Goal: Task Accomplishment & Management: Complete application form

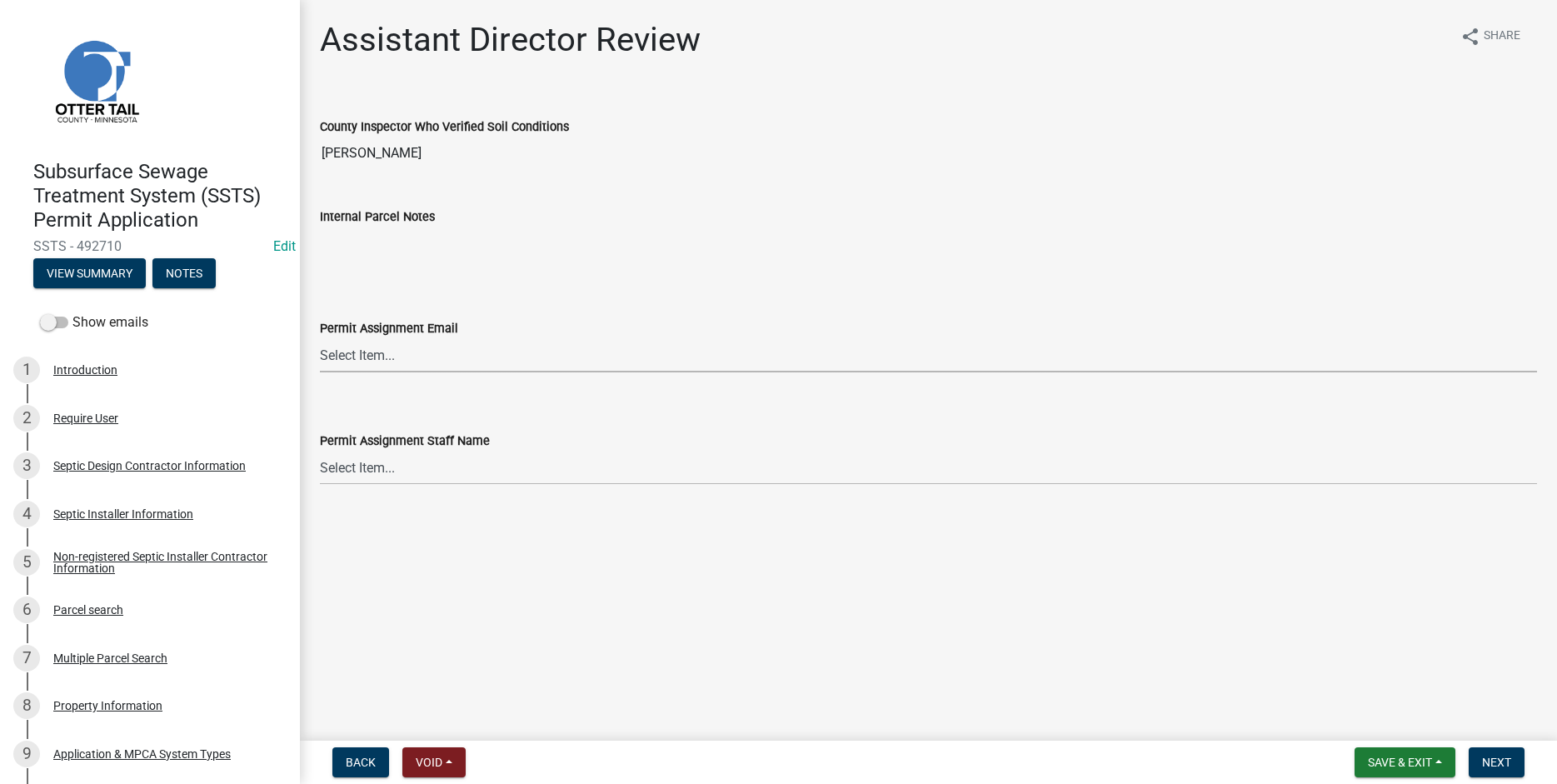
click at [320, 338] on select "Select Item... [PERSON_NAME] ([EMAIL_ADDRESS][DOMAIN_NAME]) [PERSON_NAME] ([EMA…" at bounding box center [928, 355] width 1217 height 34
click option "[PERSON_NAME] ([EMAIL_ADDRESS][DOMAIN_NAME])" at bounding box center [0, 0] width 0 height 0
select select "46a67eee-2c7d-4579-9973-15a8b9f9d8c4"
click at [320, 451] on select "Select Item... [PERSON_NAME] [PERSON_NAME] [PERSON_NAME] [PERSON_NAME] [PERSON_…" at bounding box center [928, 468] width 1217 height 34
click option "[PERSON_NAME]" at bounding box center [0, 0] width 0 height 0
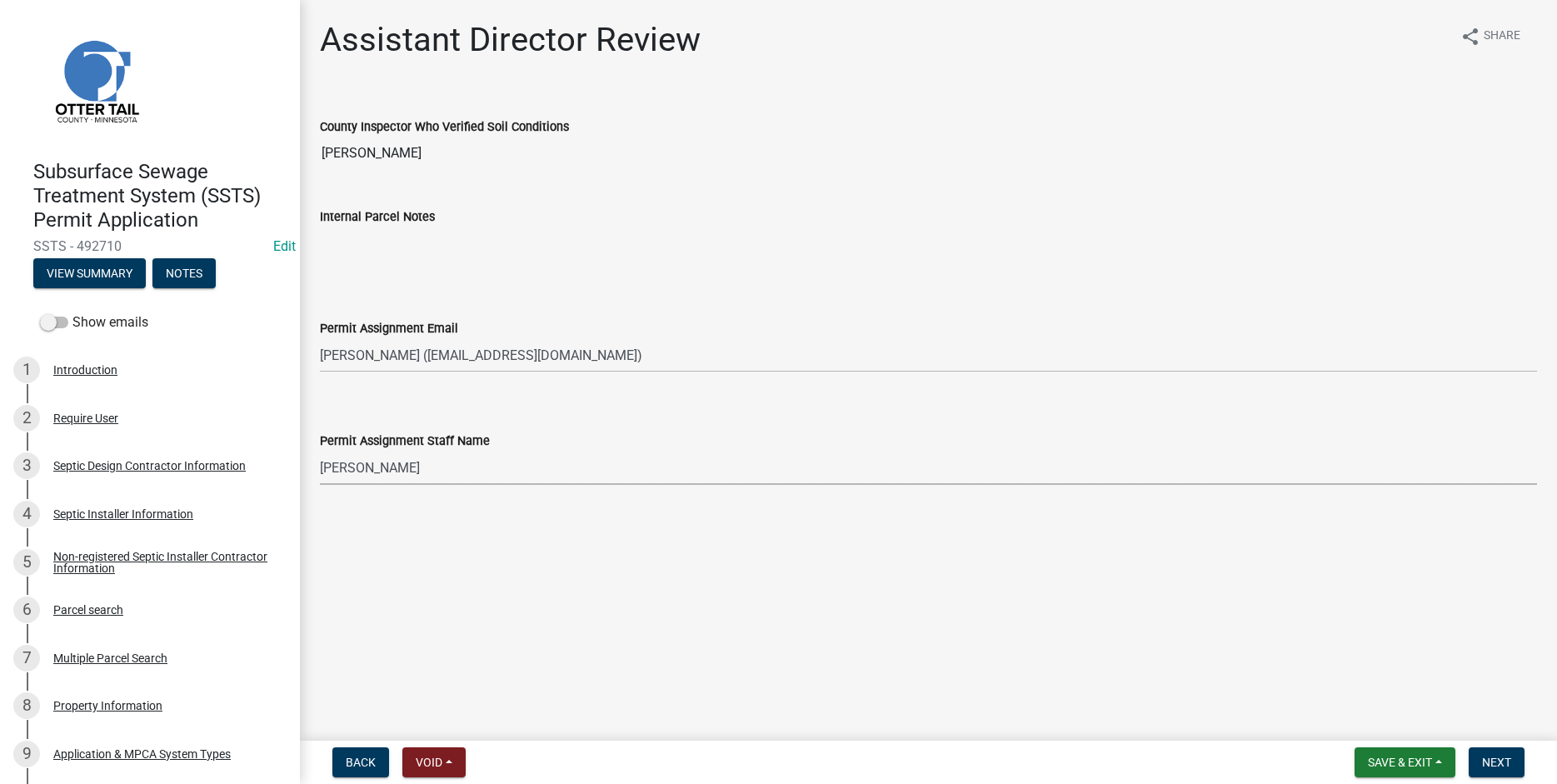
select select "f6a741f6-6d10-4601-9562-2e8ce244b7e0"
click at [1501, 761] on span "Next" at bounding box center [1497, 762] width 29 height 13
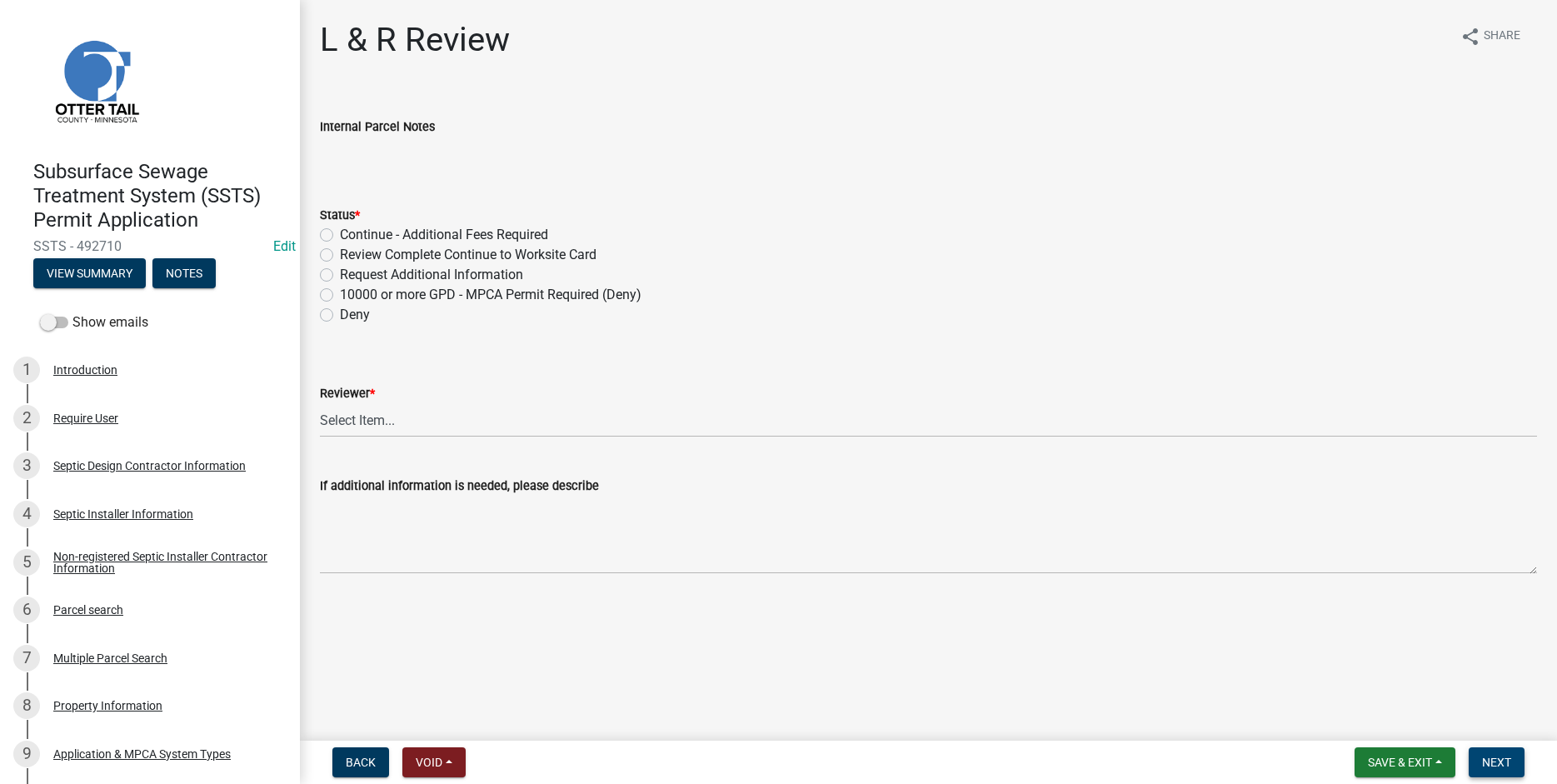
drag, startPoint x: 1498, startPoint y: 764, endPoint x: 1490, endPoint y: 756, distance: 11.3
click at [1497, 764] on span "Next" at bounding box center [1497, 762] width 29 height 13
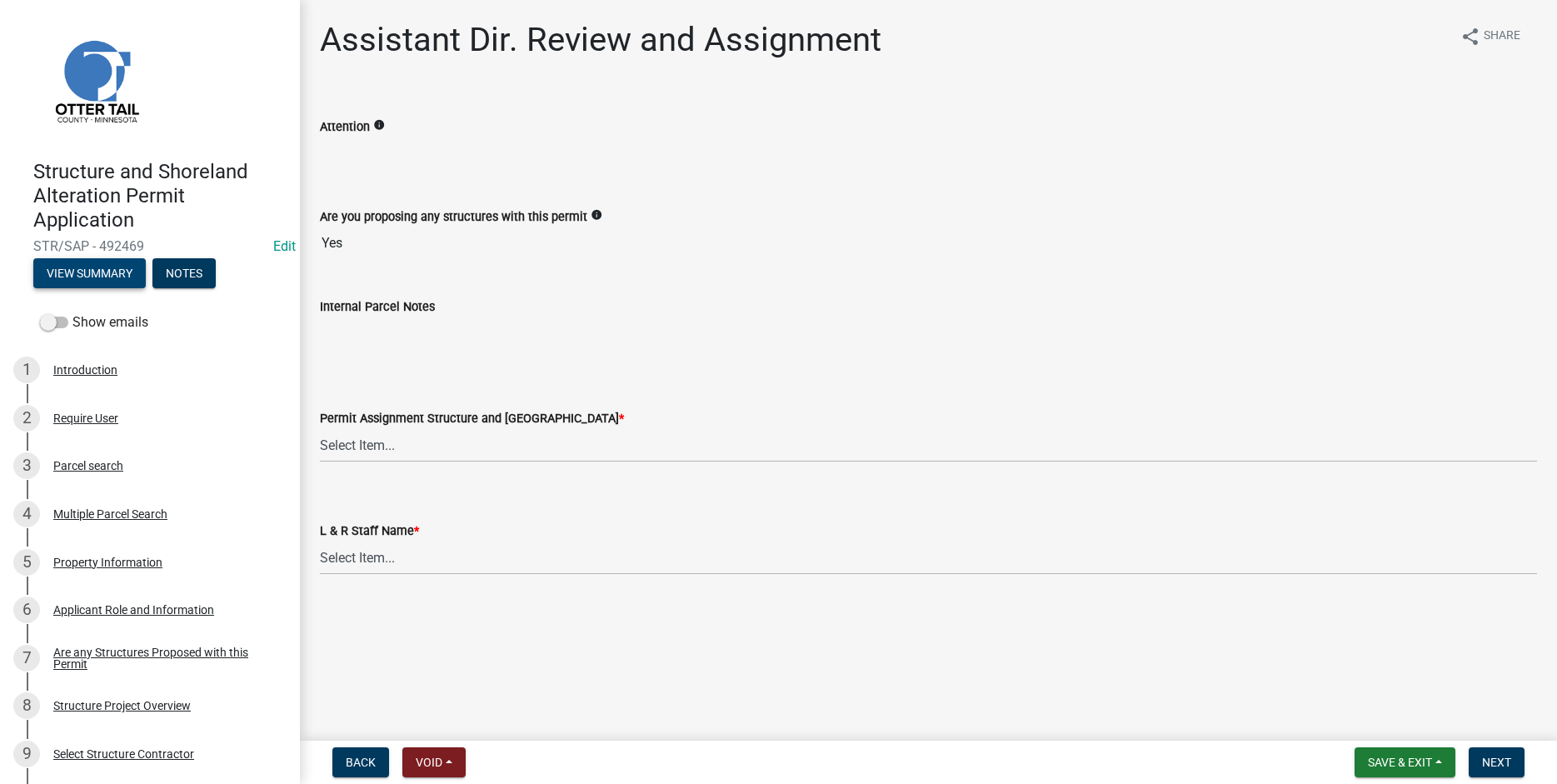
click at [90, 272] on button "View Summary" at bounding box center [89, 273] width 112 height 30
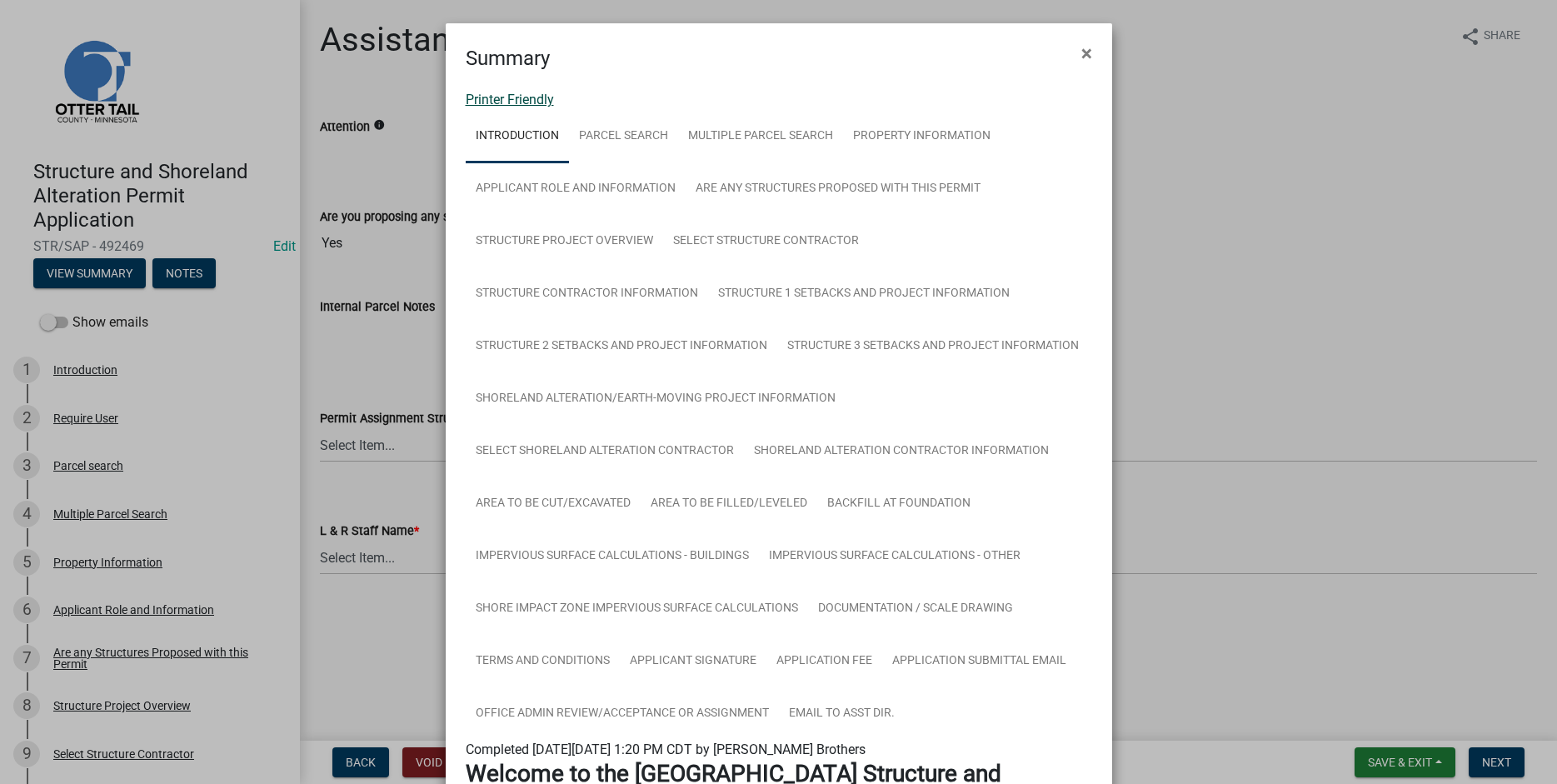
click at [475, 100] on link "Printer Friendly" at bounding box center [509, 100] width 88 height 16
click at [1086, 51] on span "×" at bounding box center [1086, 54] width 11 height 23
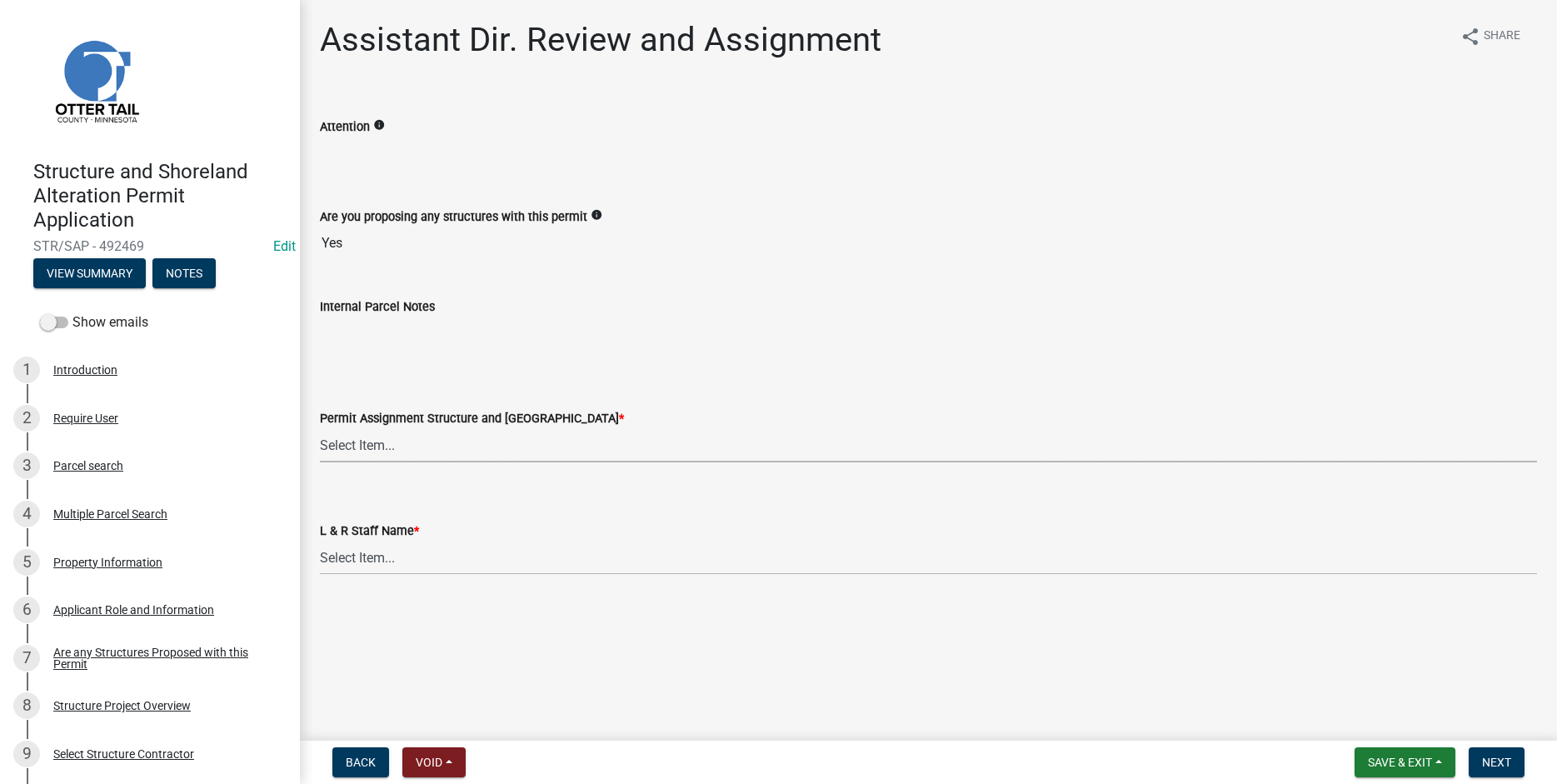
click at [320, 428] on select "Select Item... [PERSON_NAME] ([EMAIL_ADDRESS][DOMAIN_NAME]) [PERSON_NAME] ([EMA…" at bounding box center [928, 445] width 1217 height 34
click option "[PERSON_NAME] ([EMAIL_ADDRESS][DOMAIN_NAME])" at bounding box center [0, 0] width 0 height 0
select select "fc504d62-a492-4196-a78d-ce00230c60b4"
click at [320, 541] on select "Select Item... [PERSON_NAME] [PERSON_NAME] [PERSON_NAME] [PERSON_NAME] [PERSON_…" at bounding box center [928, 558] width 1217 height 34
click option "[PERSON_NAME]" at bounding box center [0, 0] width 0 height 0
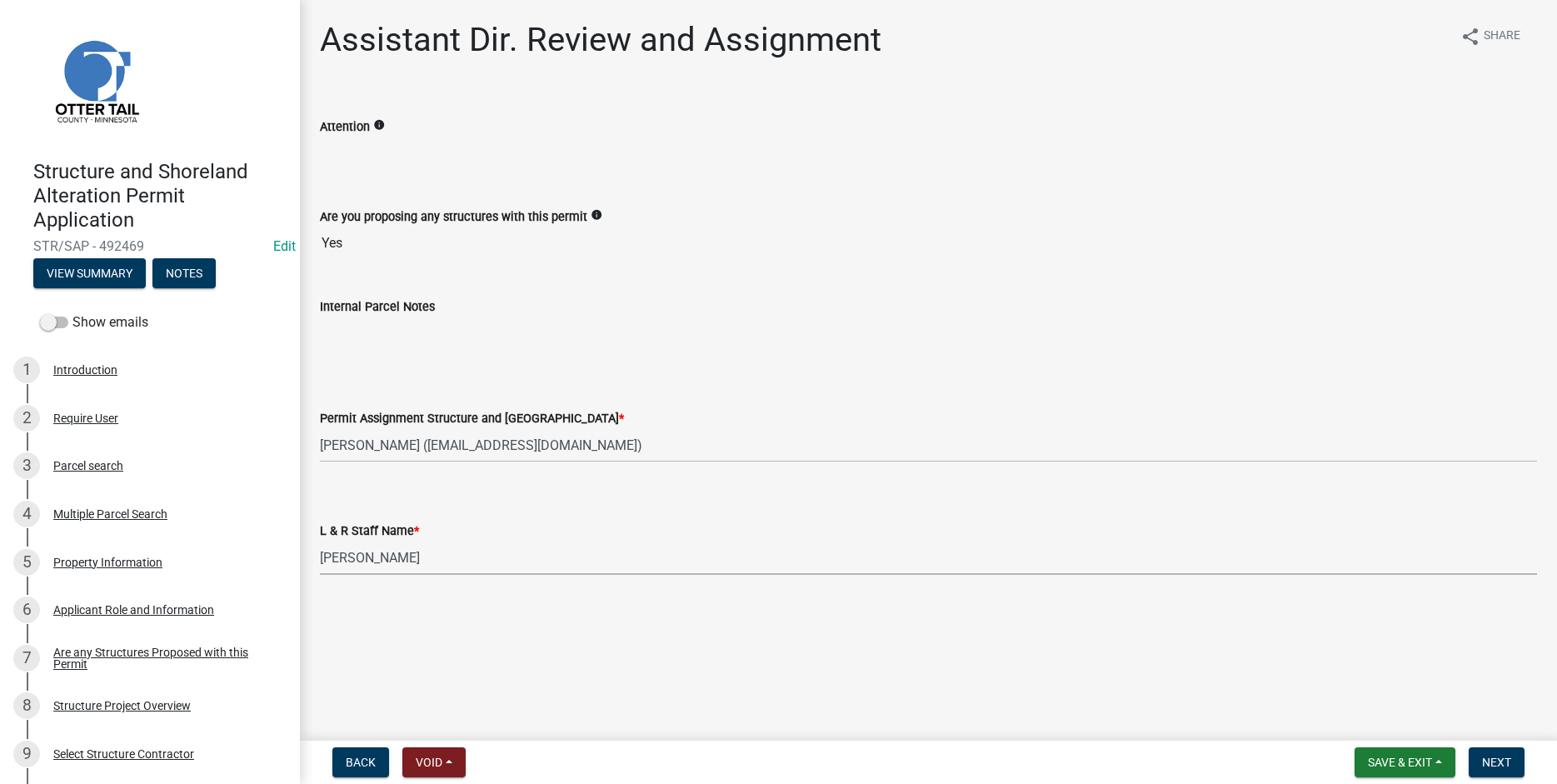
select select "4ffc802c-a91c-4807-8d38-a10afb9862f8"
click at [1489, 766] on span "Next" at bounding box center [1497, 762] width 29 height 13
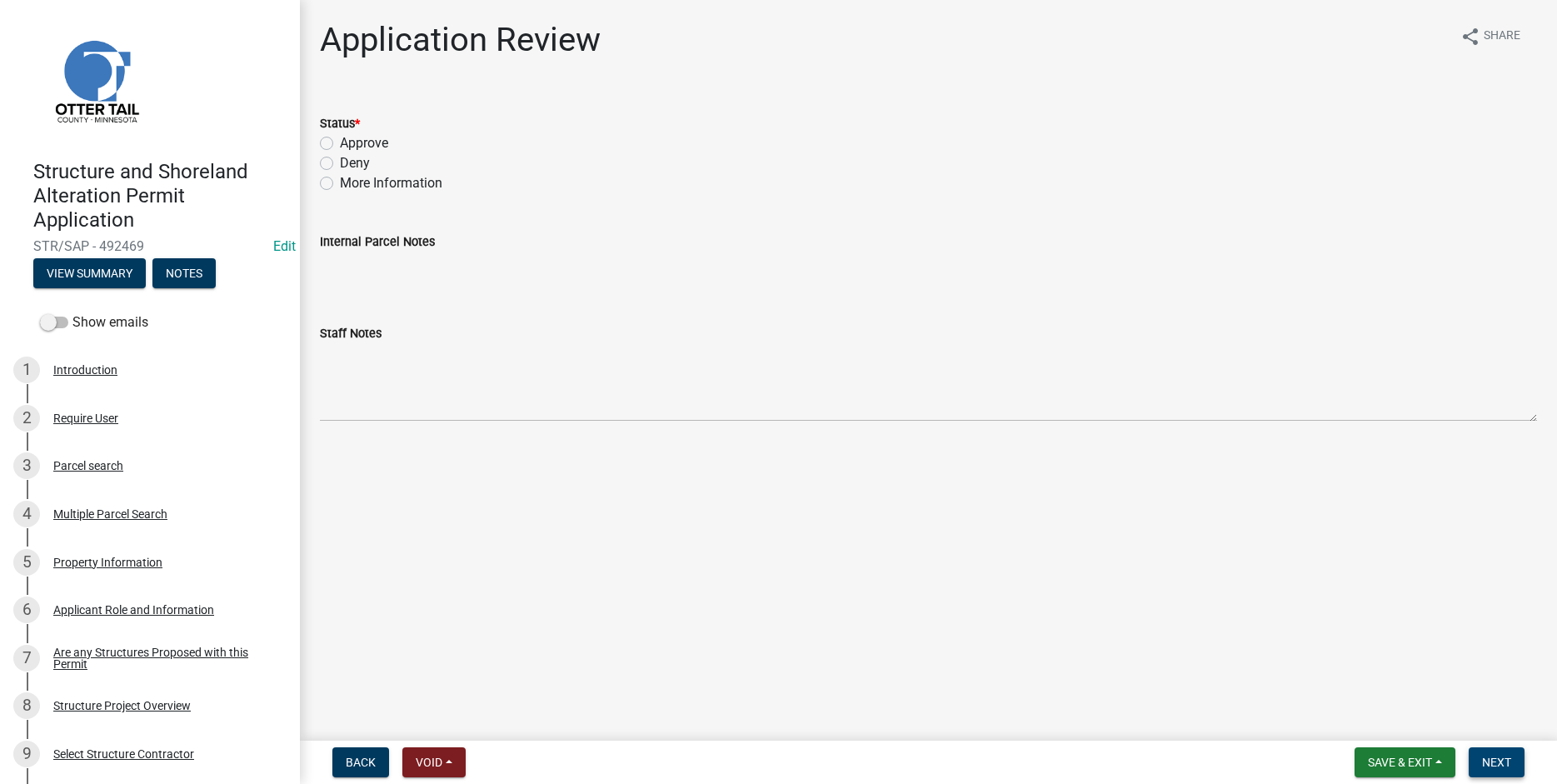
click at [1480, 761] on button "Next" at bounding box center [1497, 761] width 56 height 30
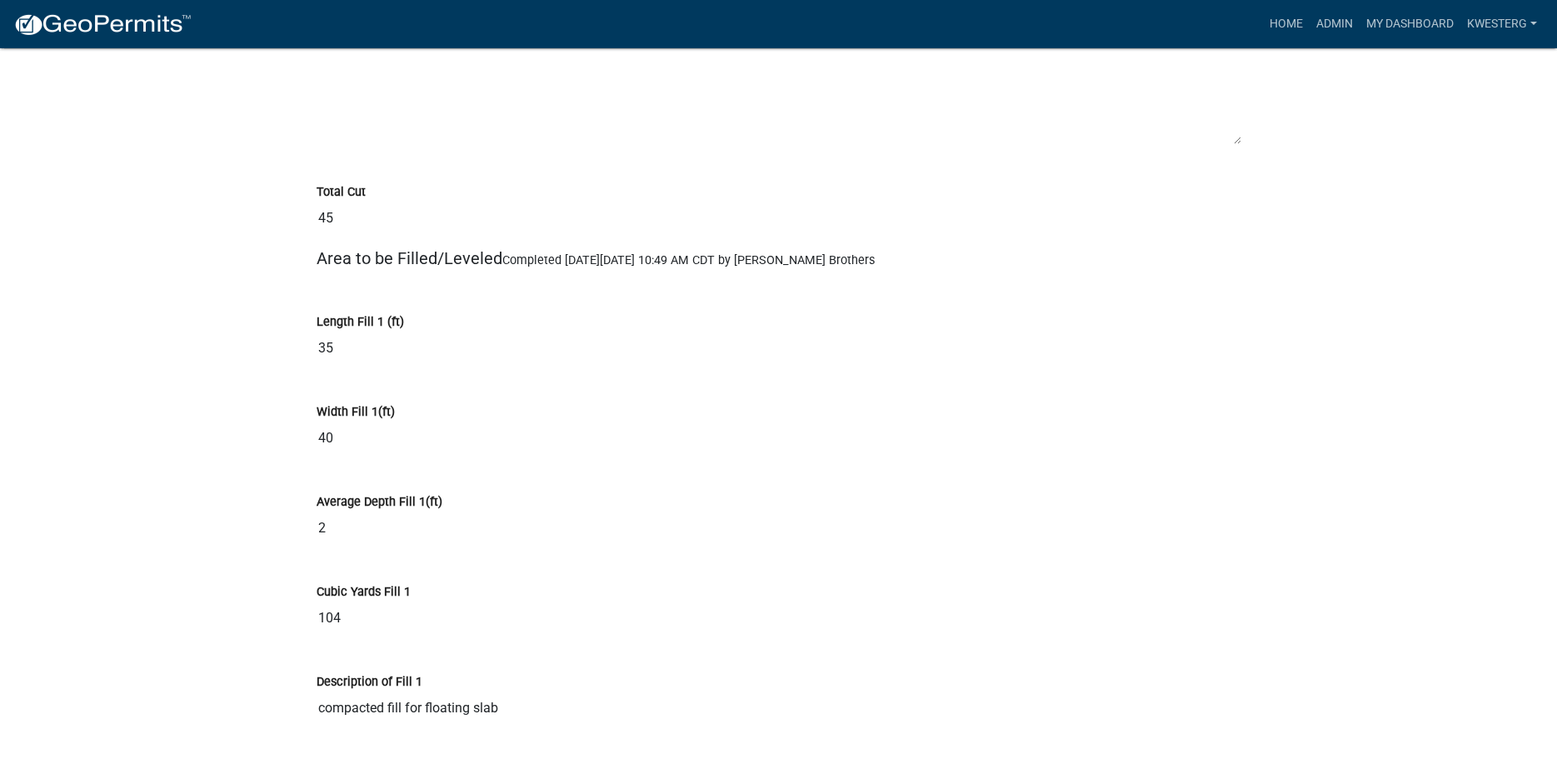
scroll to position [11808, 0]
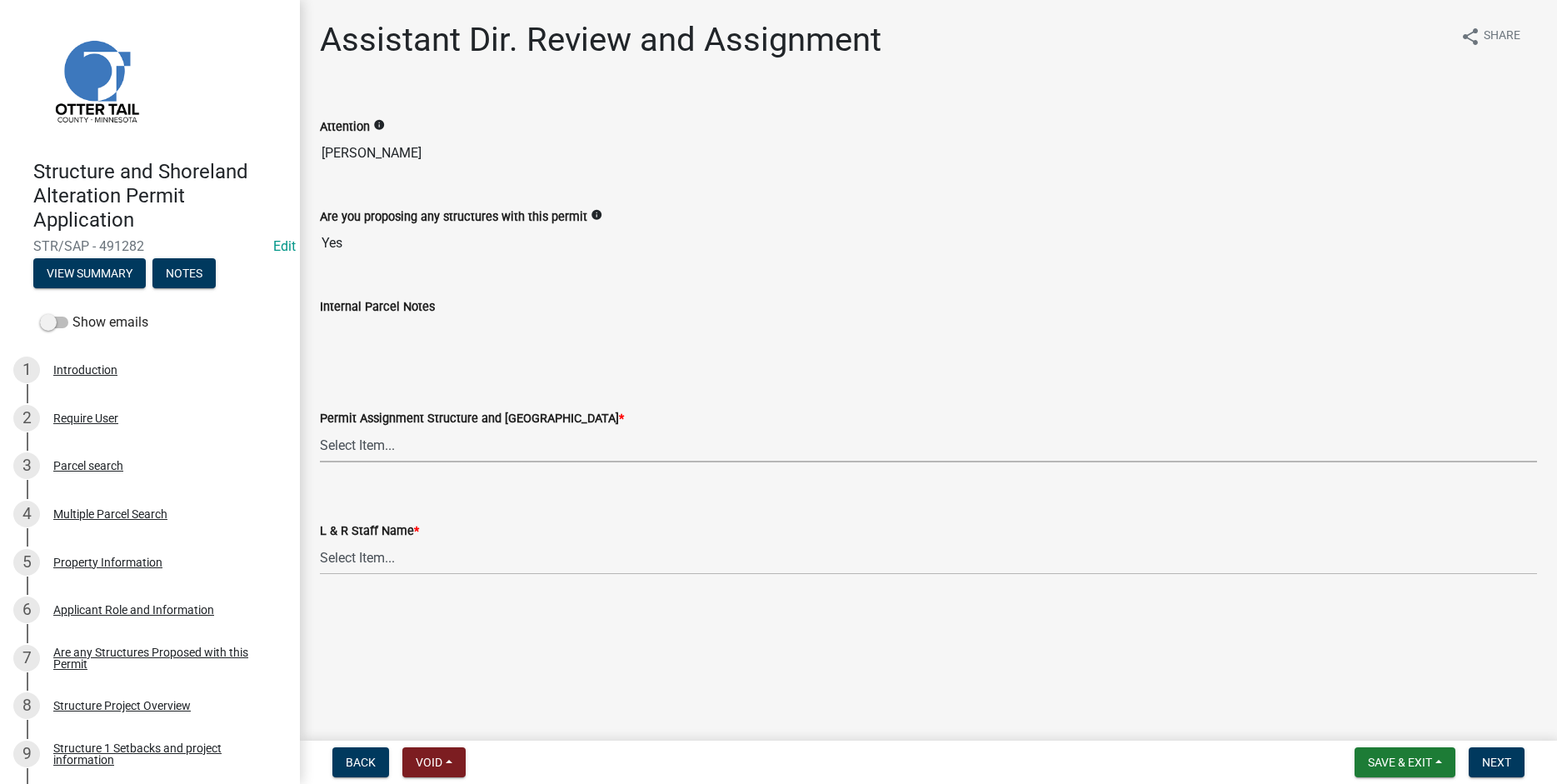
click at [320, 428] on select "Select Item... [PERSON_NAME] ([EMAIL_ADDRESS][DOMAIN_NAME]) [PERSON_NAME] ([EMA…" at bounding box center [928, 445] width 1217 height 34
click option "[PERSON_NAME] ([EMAIL_ADDRESS][DOMAIN_NAME])" at bounding box center [0, 0] width 0 height 0
select select "59604e5d-1b2c-4ad9-afb6-8cdca293e639"
click at [320, 541] on select "Select Item... [PERSON_NAME] [PERSON_NAME] [PERSON_NAME] [PERSON_NAME] [PERSON_…" at bounding box center [928, 558] width 1217 height 34
click option "[PERSON_NAME]" at bounding box center [0, 0] width 0 height 0
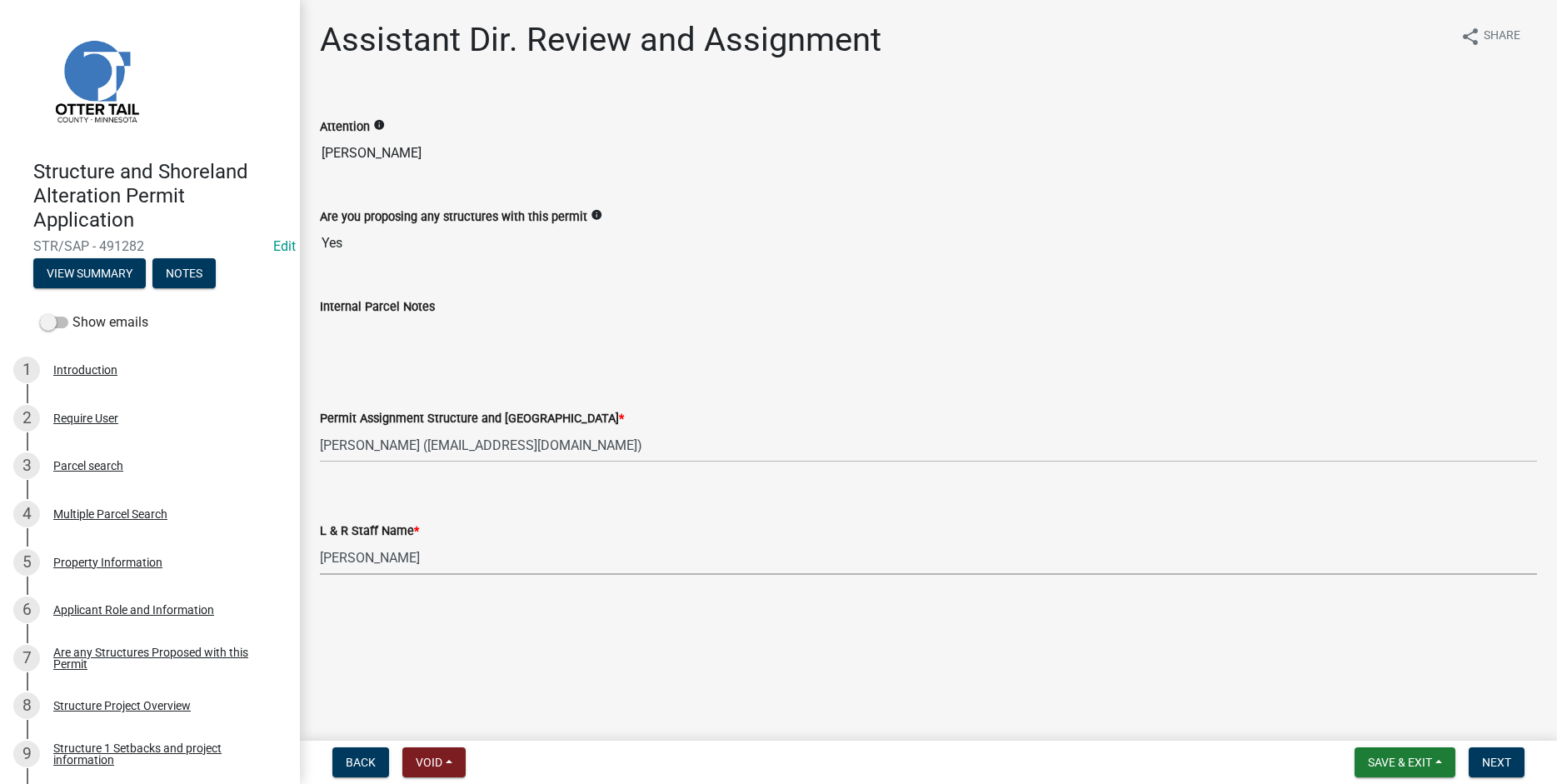
select select "190fd4c8-42ef-492b-a4a0-a0213555944c"
click at [1491, 752] on button "Next" at bounding box center [1497, 761] width 56 height 30
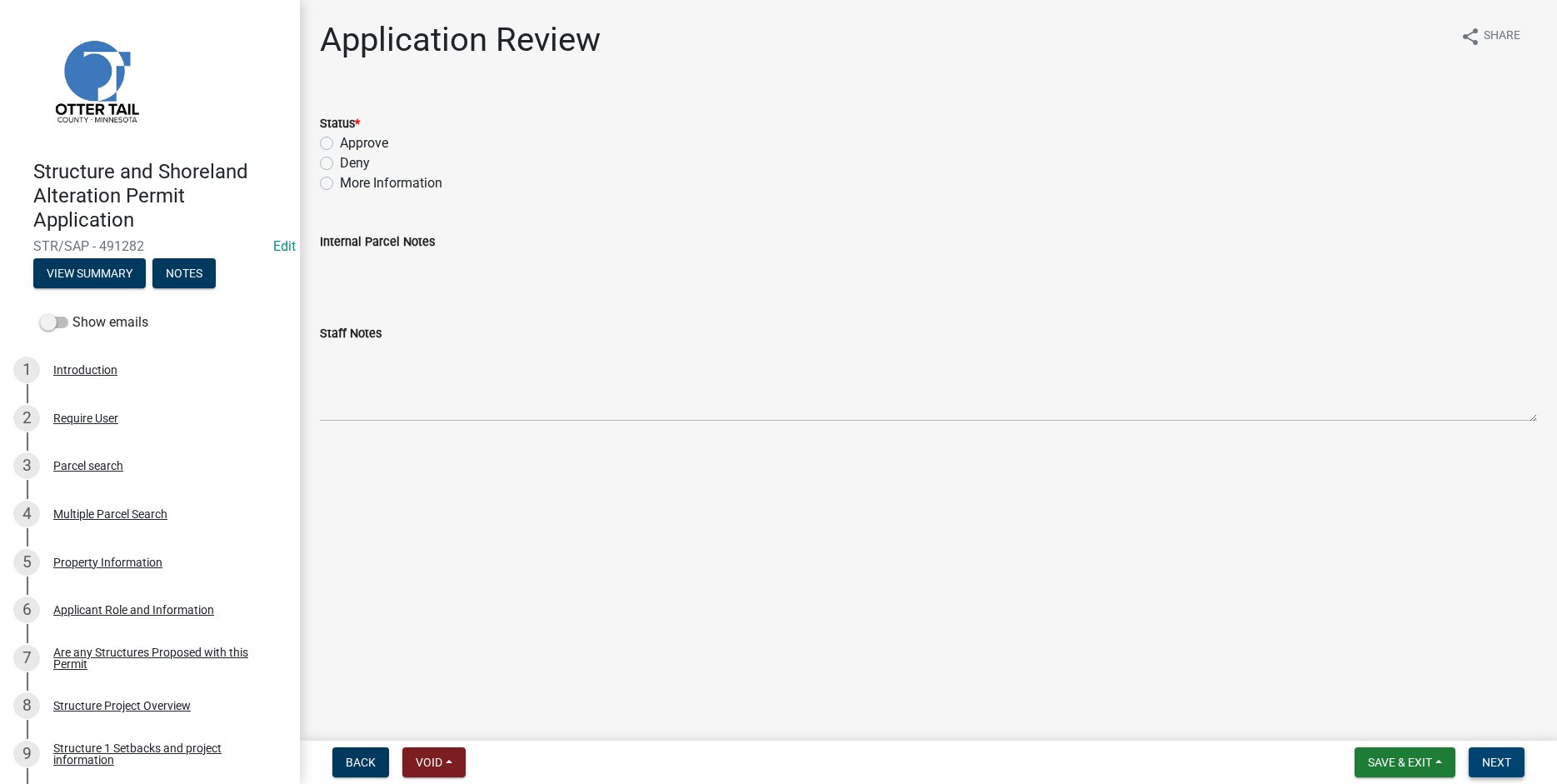
click at [1501, 752] on button "Next" at bounding box center [1497, 761] width 56 height 30
